Goal: Find specific page/section: Find specific page/section

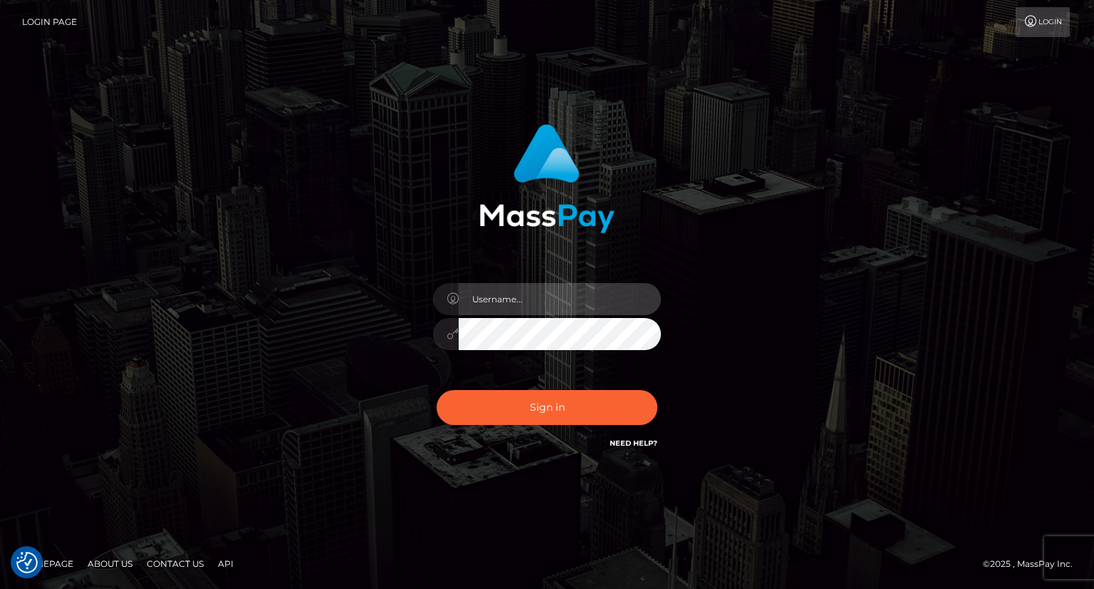
type input "carolina"
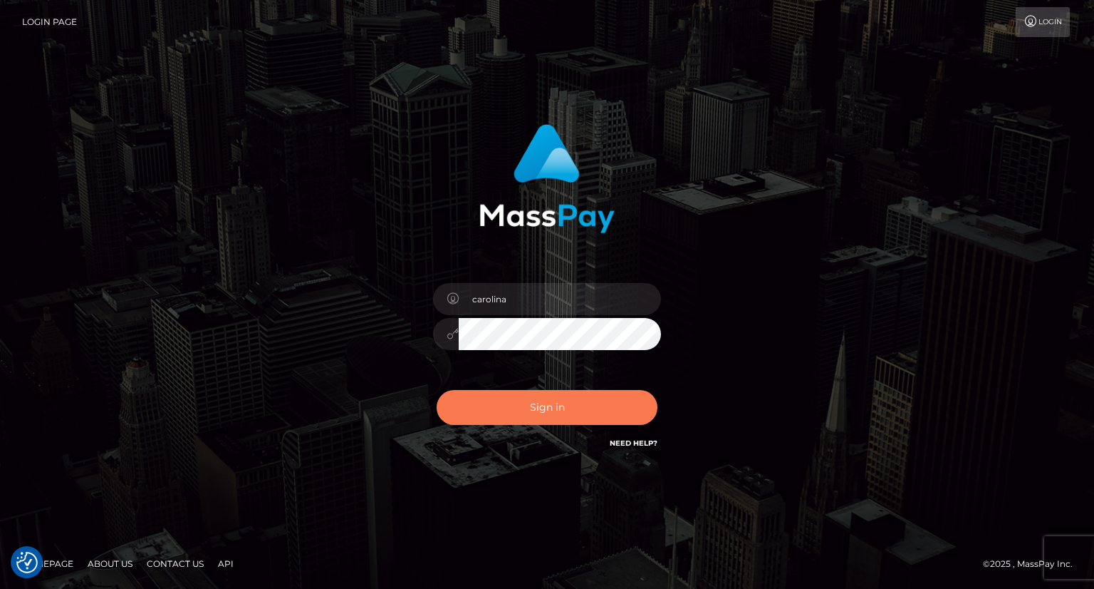
click at [556, 405] on button "Sign in" at bounding box center [547, 407] width 221 height 35
checkbox input "true"
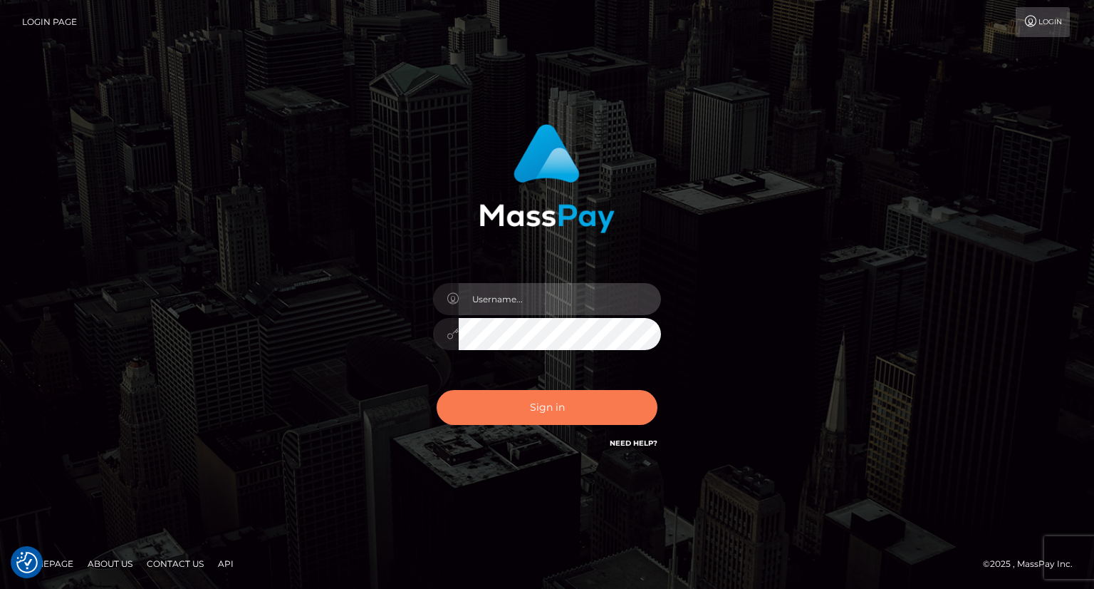
type input "carolina"
click at [564, 405] on button "Sign in" at bounding box center [547, 407] width 221 height 35
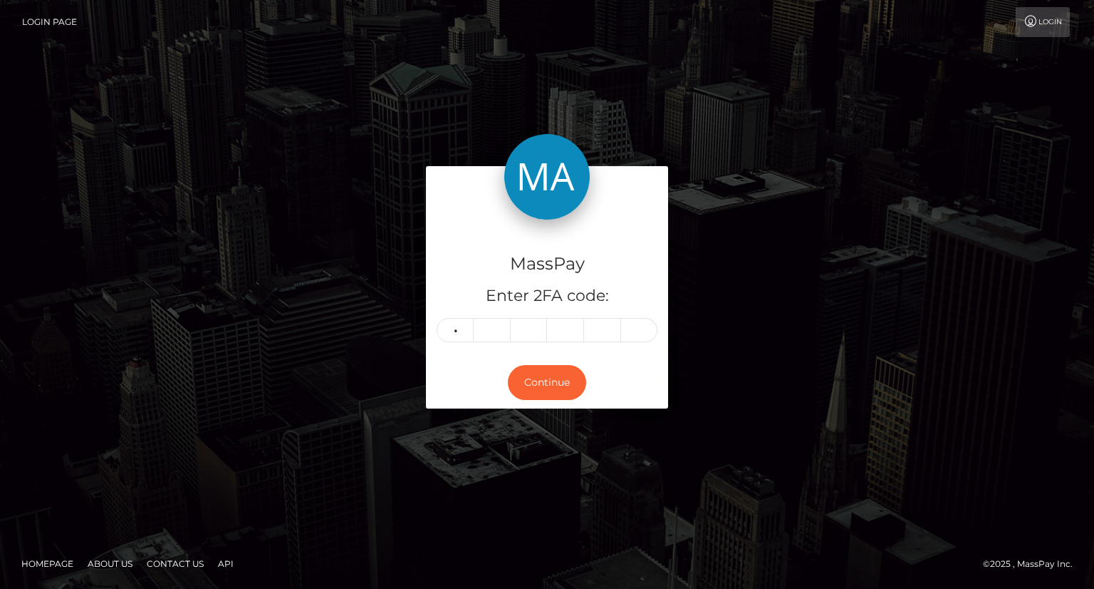
type input "9"
type input "3"
type input "8"
type input "0"
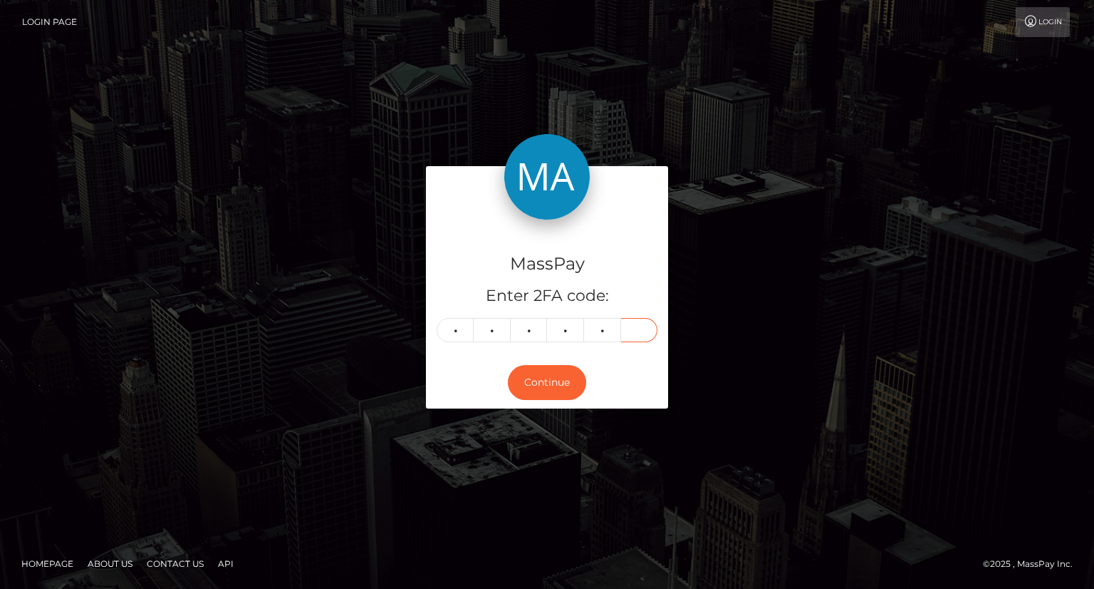
type input "3"
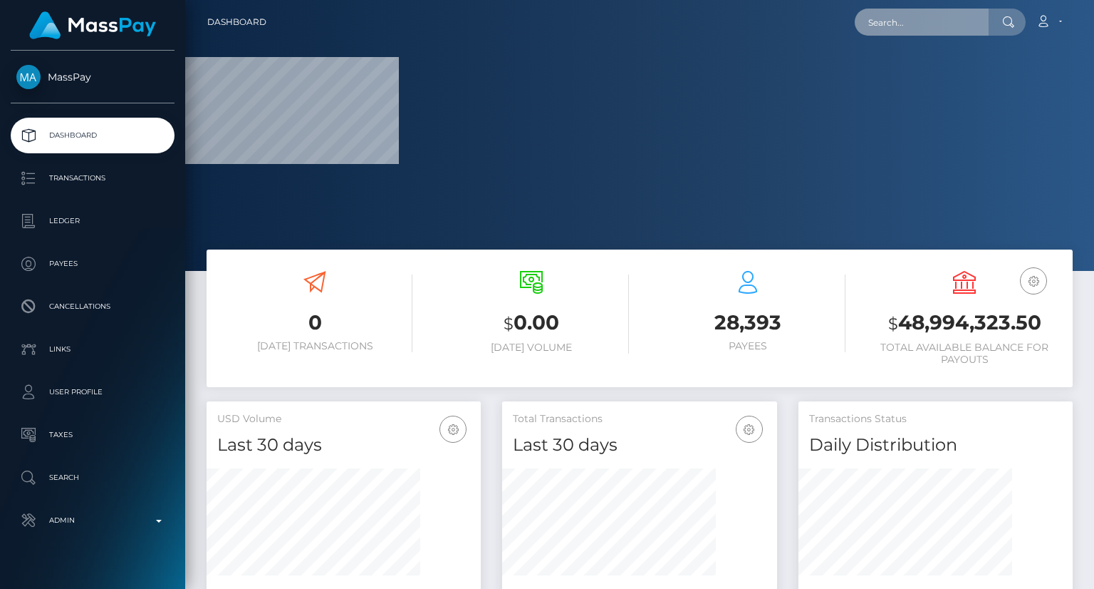
click at [903, 27] on input "text" at bounding box center [922, 22] width 134 height 27
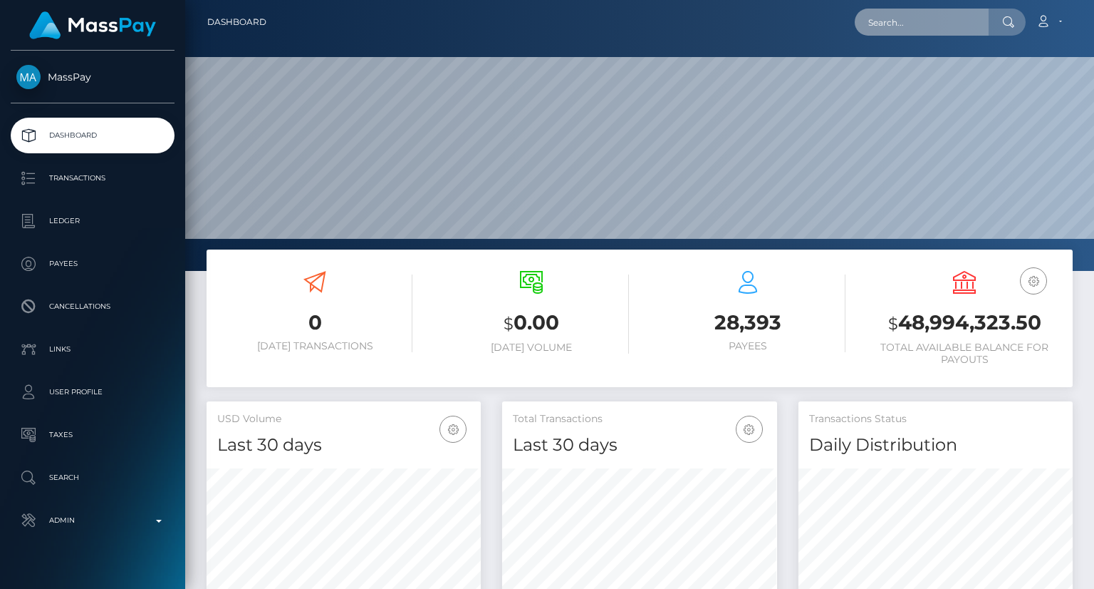
scroll to position [252, 274]
paste input "pout_dghx7kneRCyqX"
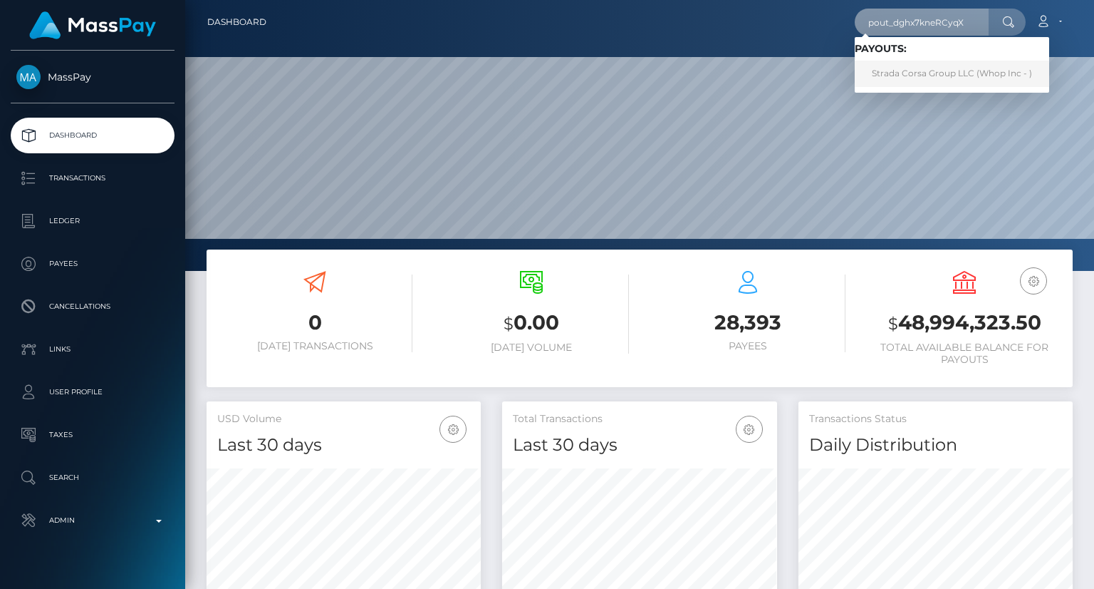
type input "pout_dghx7kneRCyqX"
click at [912, 69] on link "Strada Corsa Group LLC (Whop Inc - )" at bounding box center [952, 74] width 195 height 26
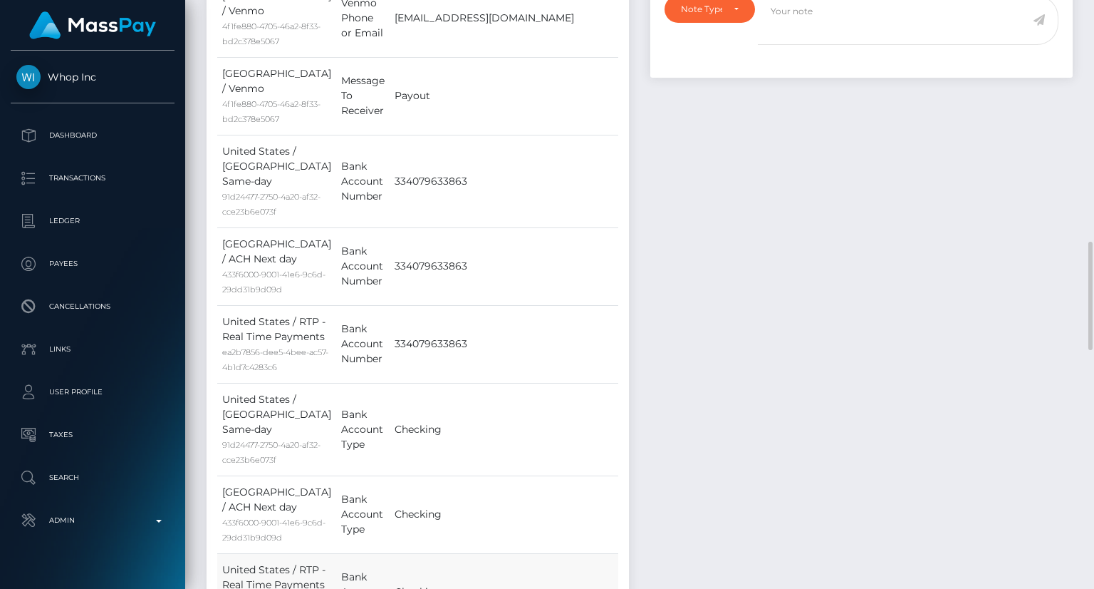
scroll to position [1283, 0]
